Goal: Entertainment & Leisure: Browse casually

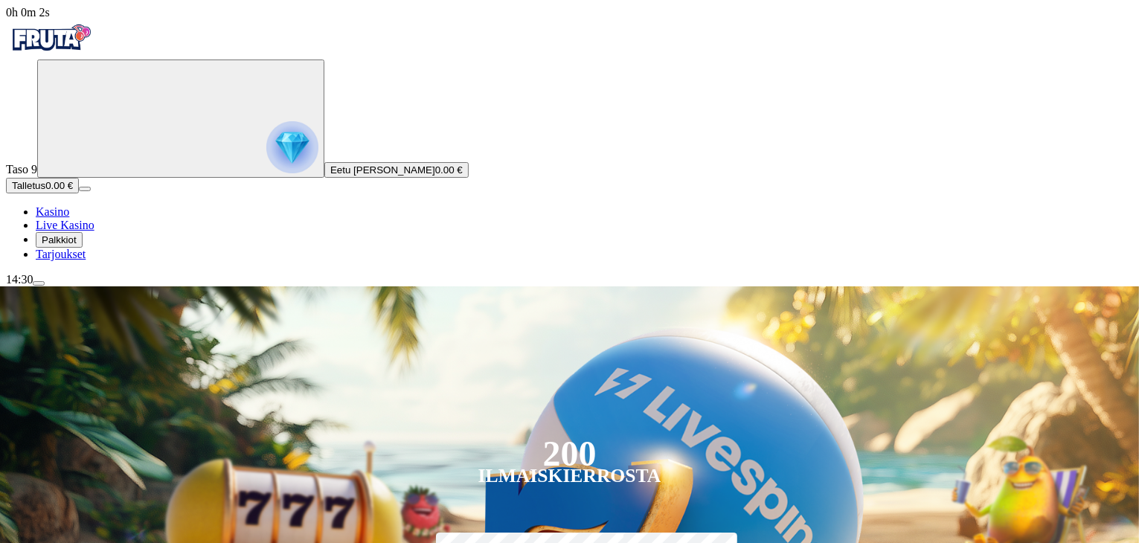
click at [266, 173] on img "Primary" at bounding box center [292, 147] width 52 height 52
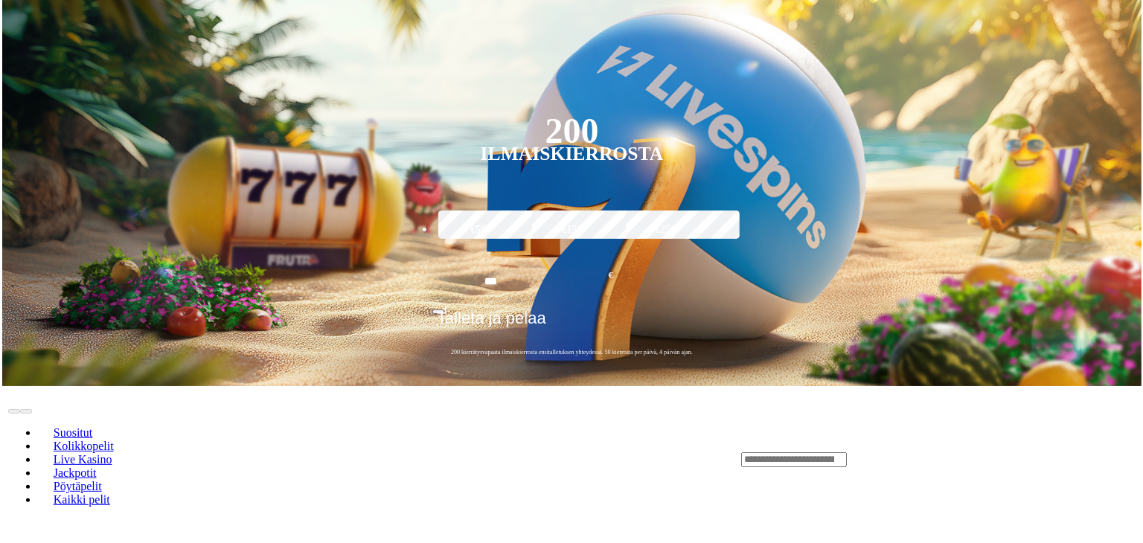
scroll to position [798, 0]
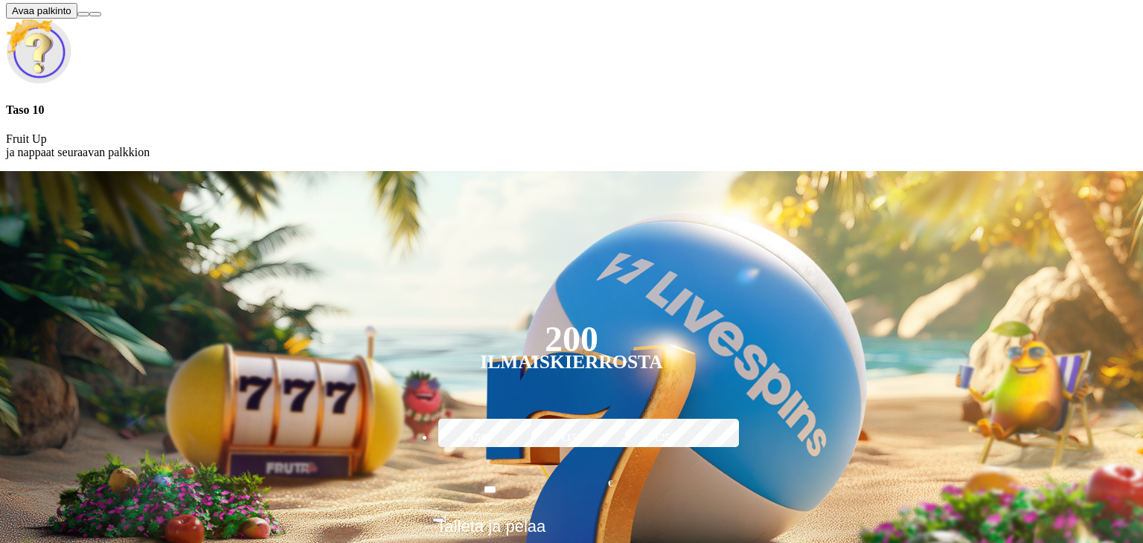
click at [89, 16] on button at bounding box center [83, 14] width 12 height 4
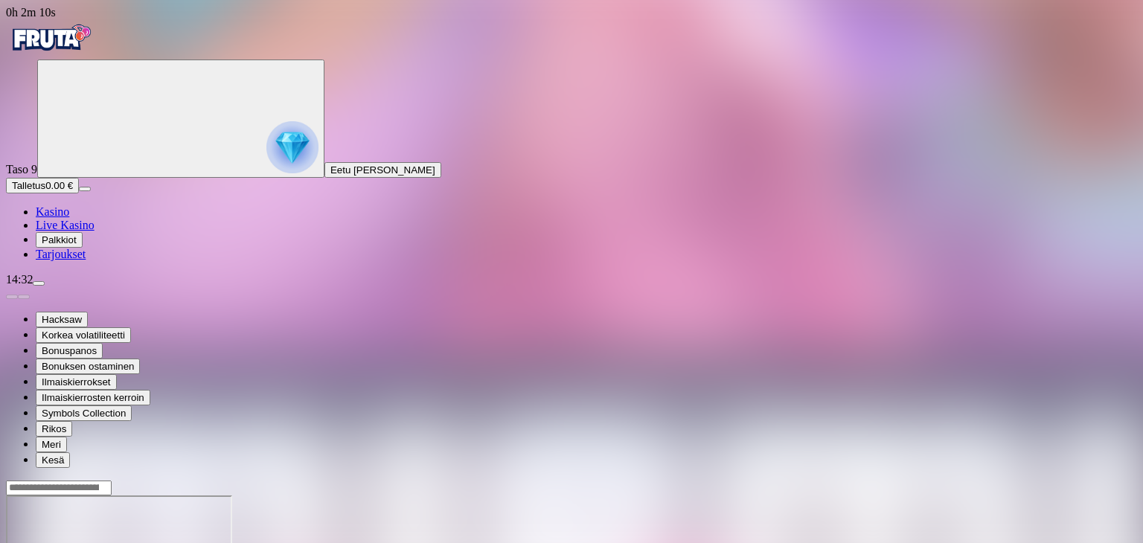
click at [83, 193] on circle "Primary" at bounding box center [155, 118] width 152 height 152
